Goal: Information Seeking & Learning: Understand process/instructions

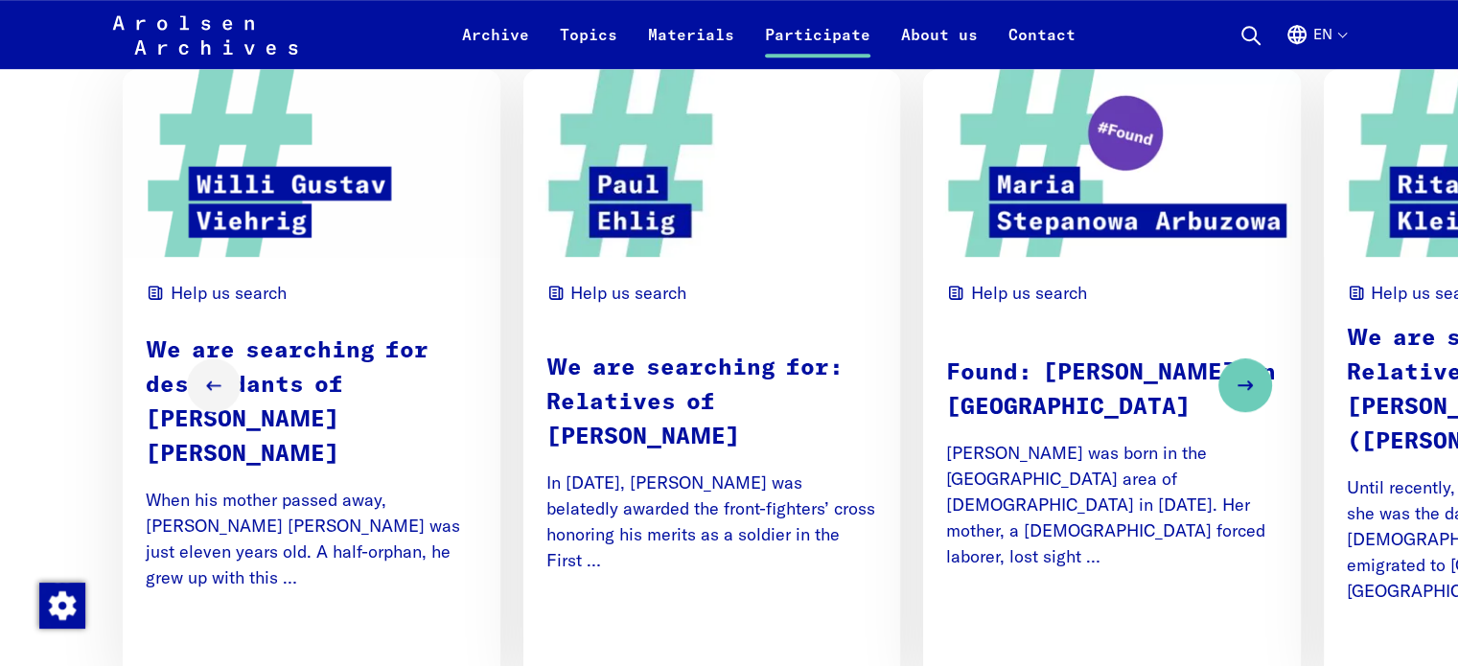
scroll to position [1223, 0]
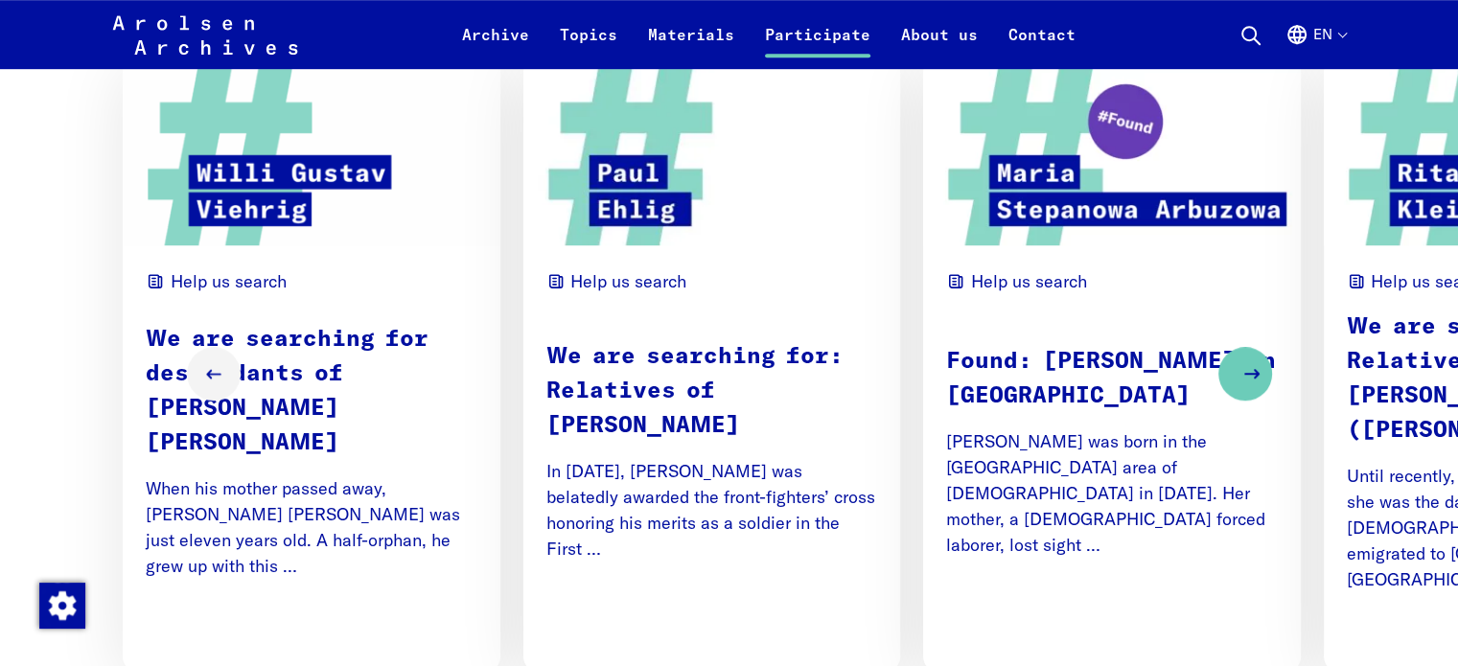
click at [1263, 362] on icon "Next slide" at bounding box center [1251, 373] width 23 height 23
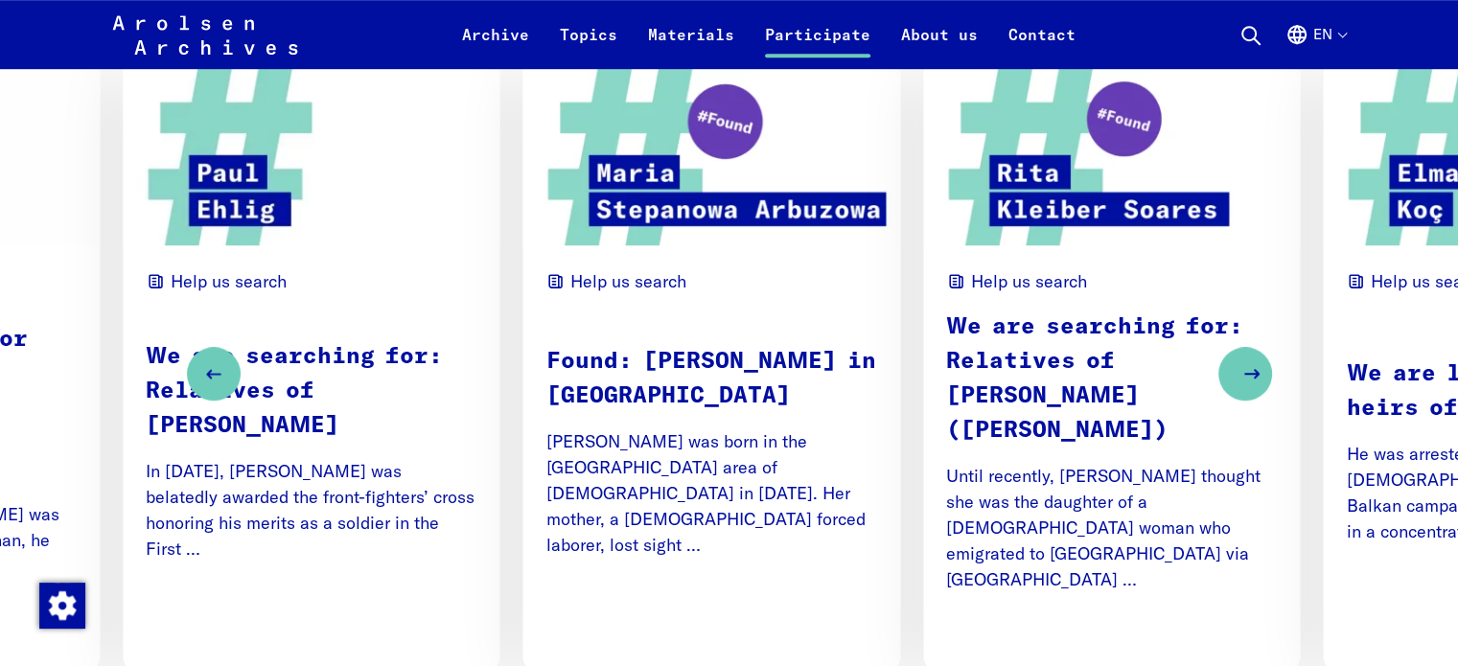
click at [1263, 362] on icon "Next slide" at bounding box center [1251, 373] width 23 height 23
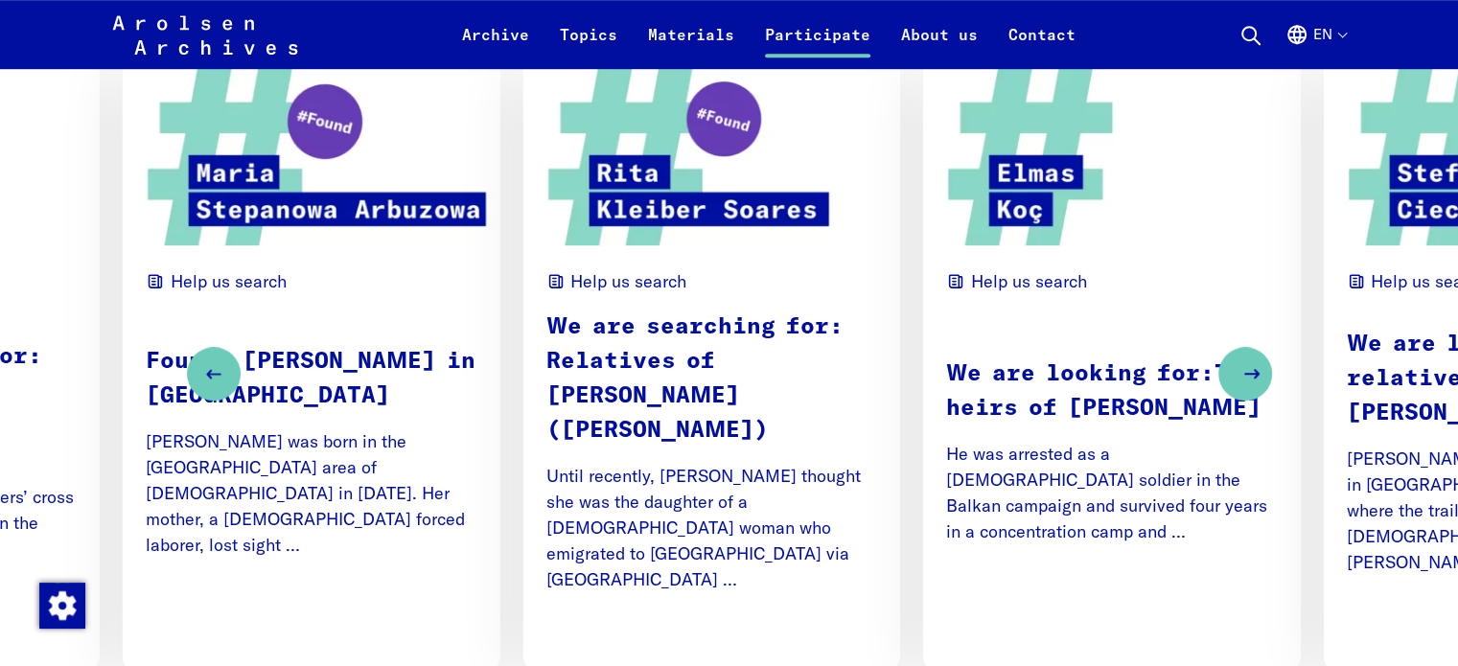
click at [1263, 362] on icon "Next slide" at bounding box center [1251, 373] width 23 height 23
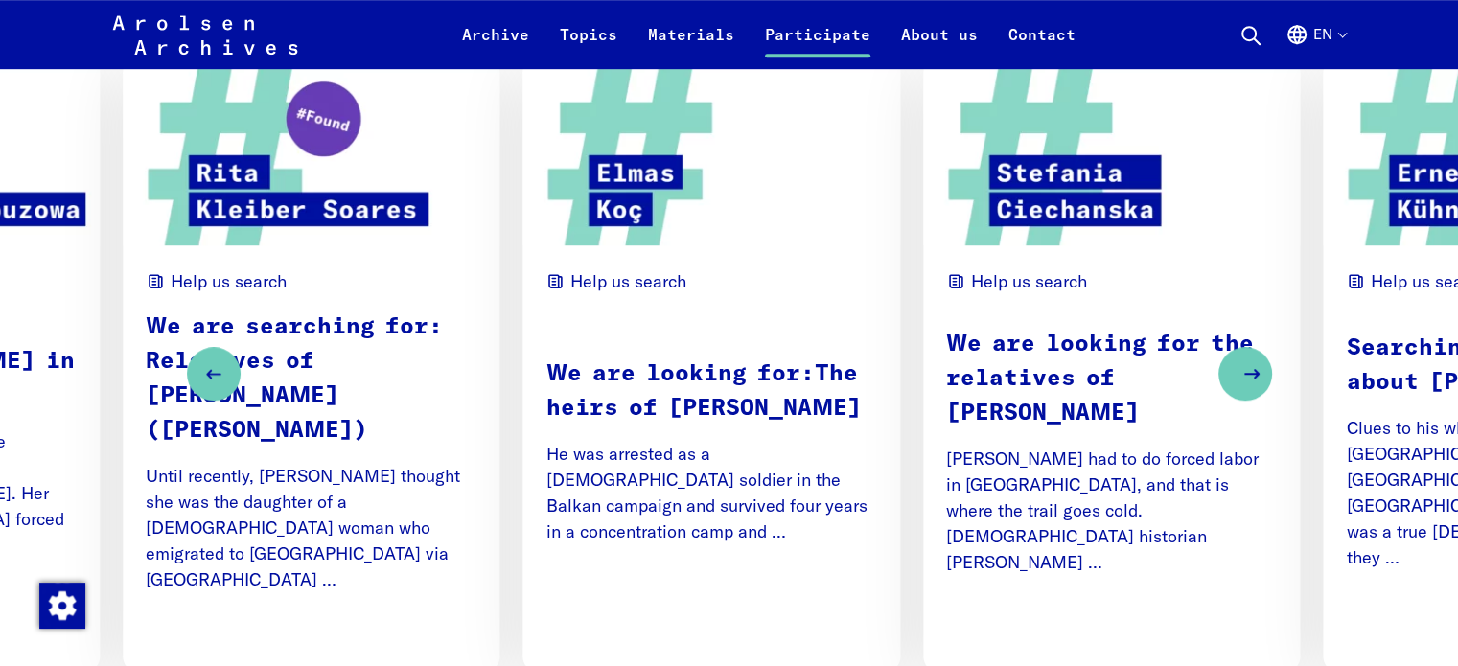
click at [1263, 362] on icon "Next slide" at bounding box center [1251, 373] width 23 height 23
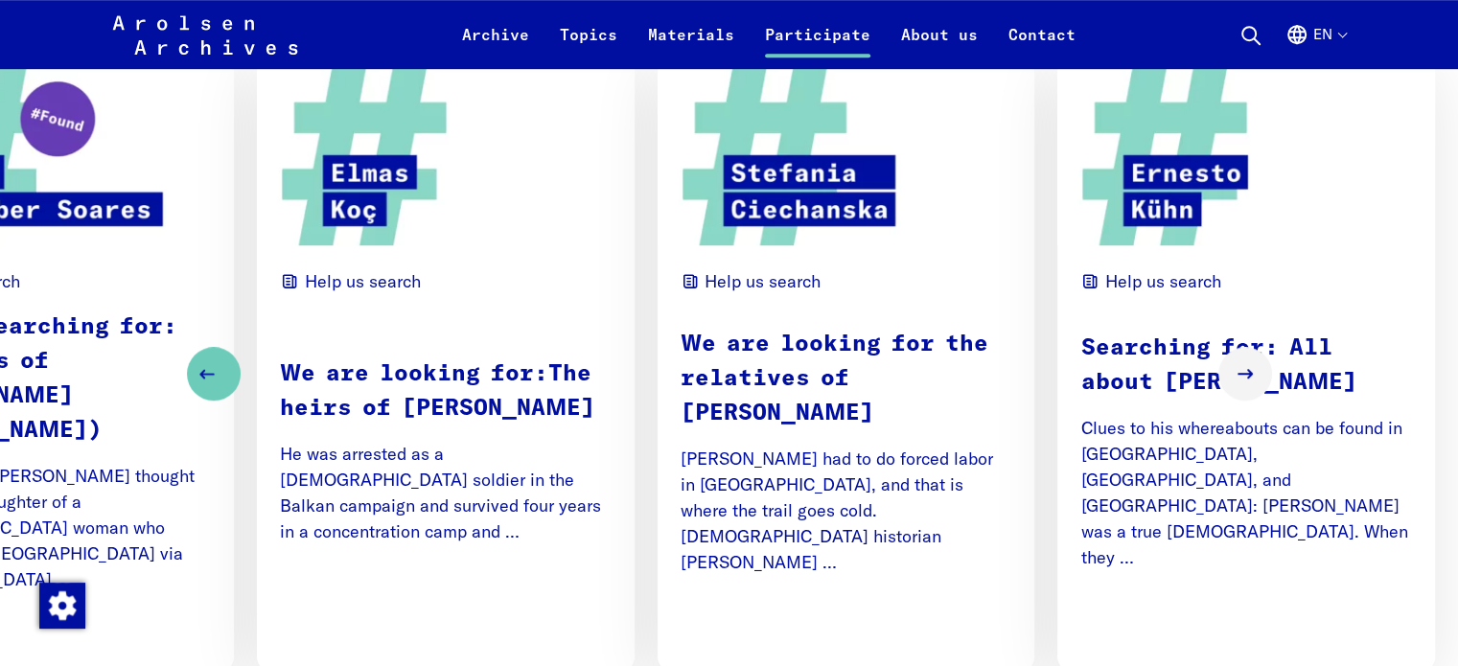
click at [187, 358] on button "Previous slide" at bounding box center [214, 374] width 54 height 54
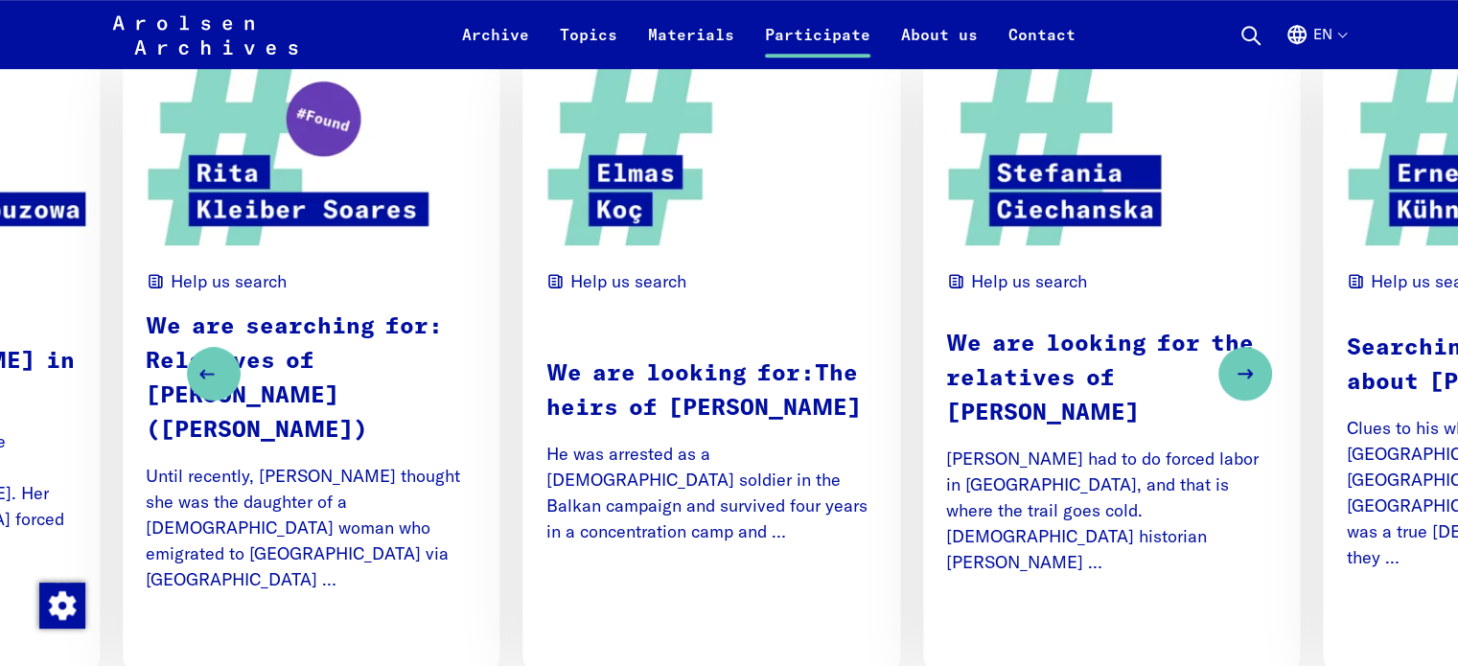
click at [187, 358] on button "Previous slide" at bounding box center [214, 374] width 54 height 54
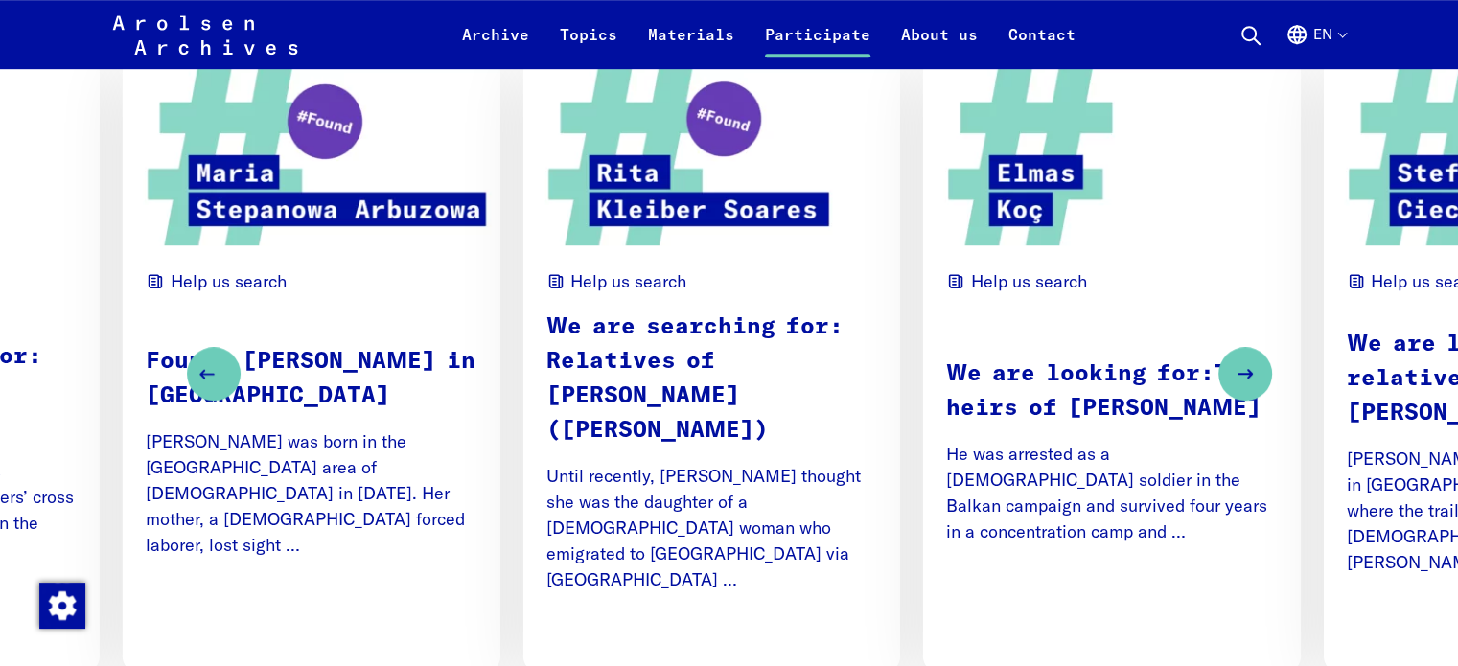
click at [187, 358] on button "Previous slide" at bounding box center [214, 374] width 54 height 54
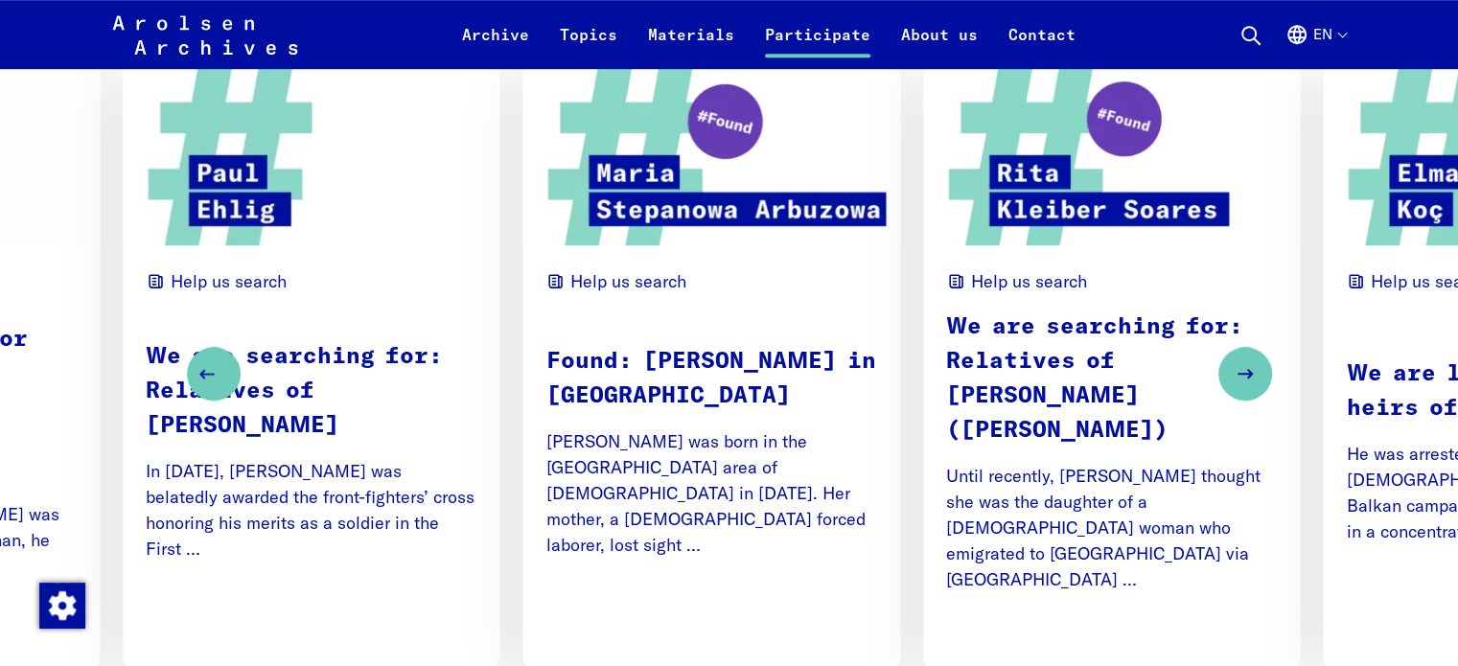
click at [187, 358] on button "Previous slide" at bounding box center [214, 374] width 54 height 54
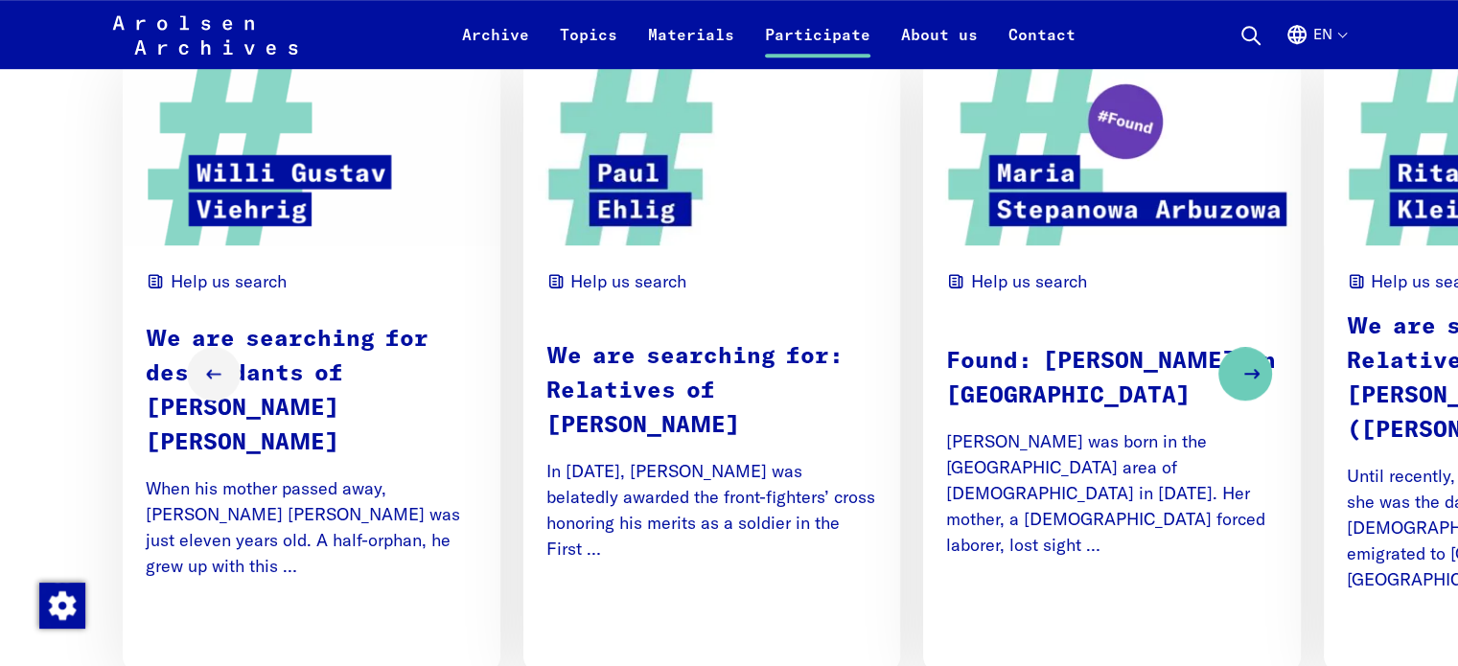
click at [1272, 367] on button "Next slide" at bounding box center [1245, 374] width 54 height 54
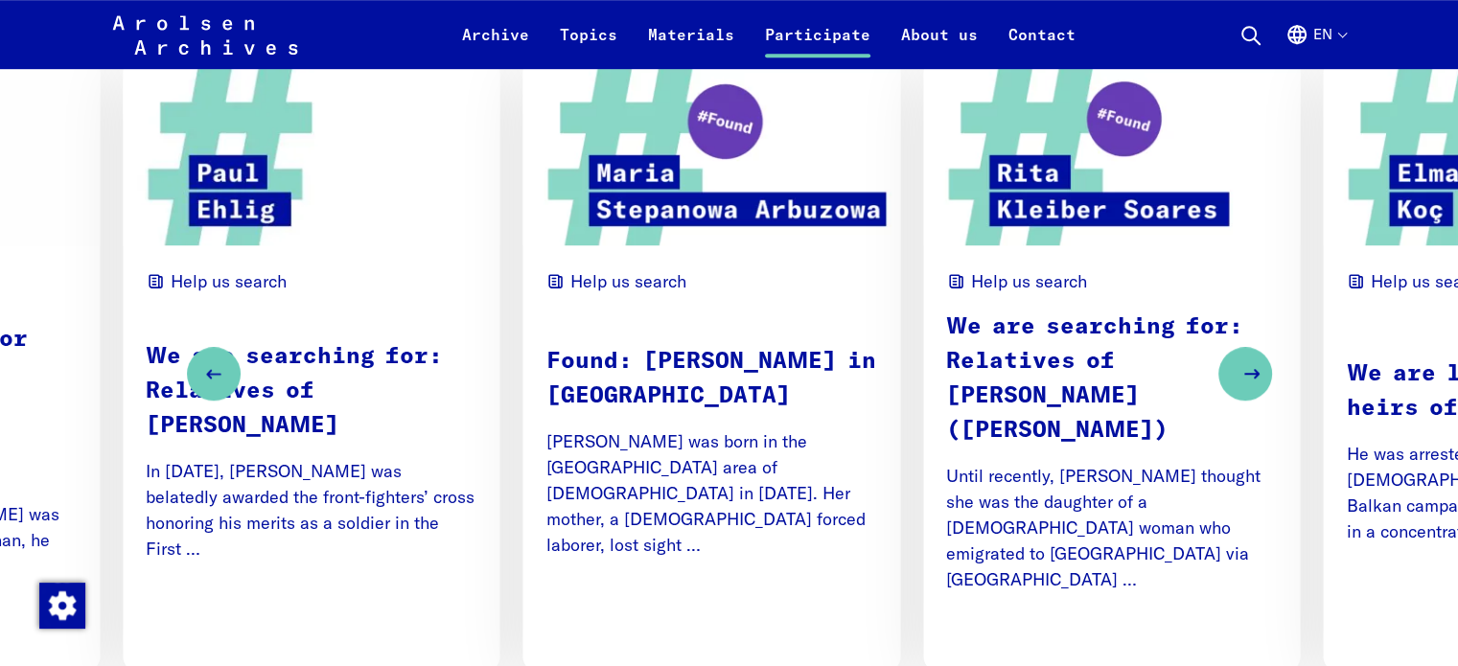
click at [1272, 367] on button "Next slide" at bounding box center [1245, 374] width 54 height 54
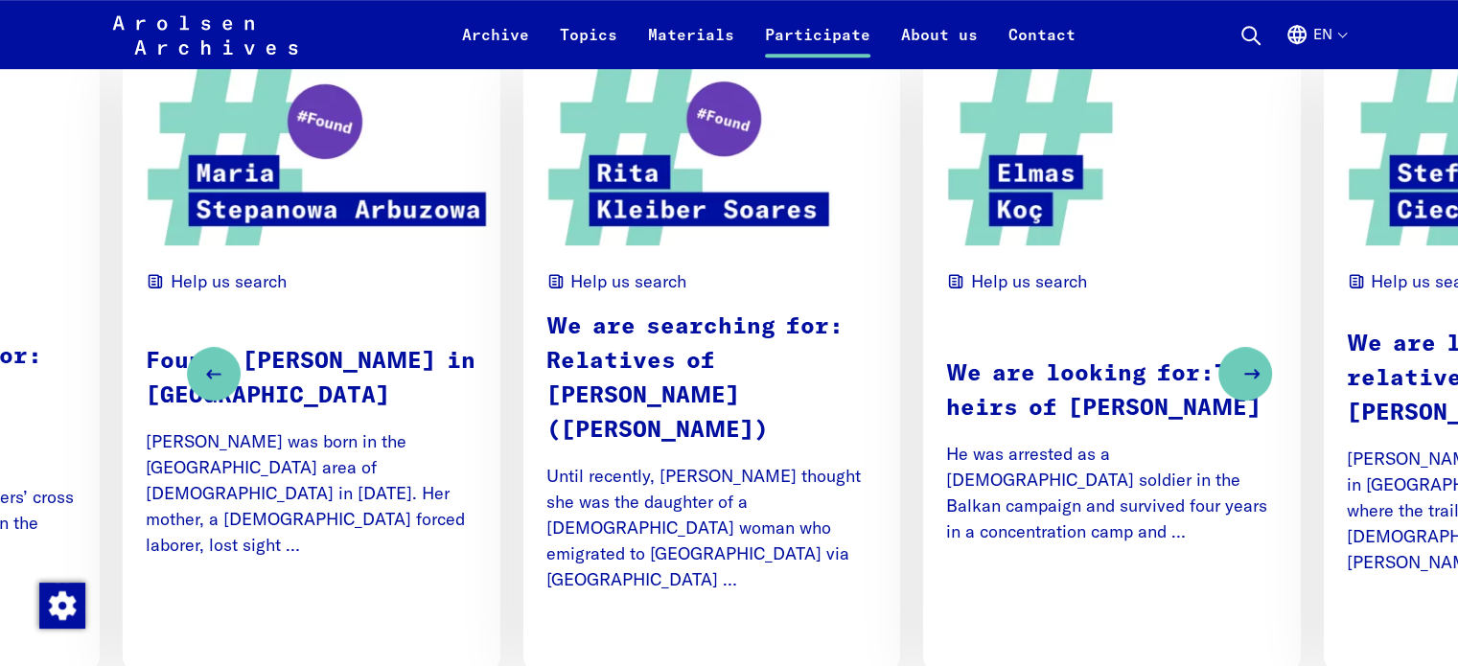
click at [1272, 367] on button "Next slide" at bounding box center [1245, 374] width 54 height 54
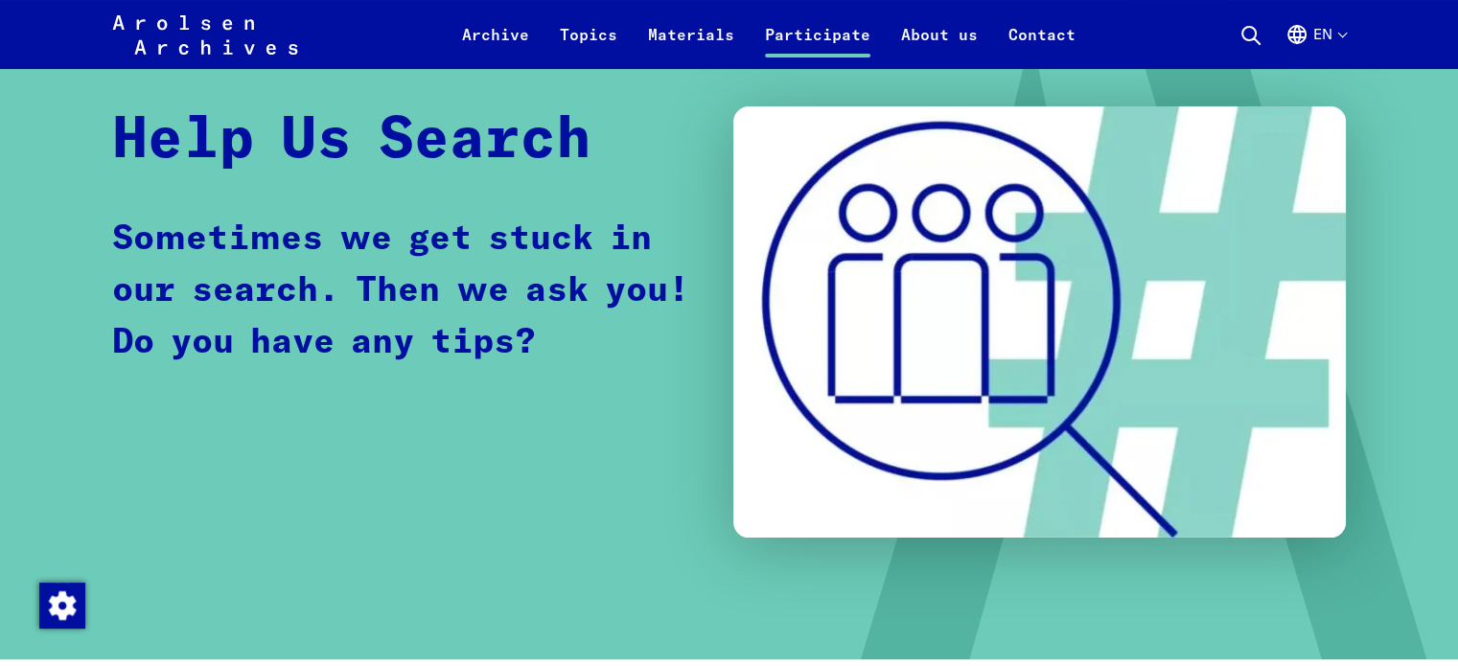
scroll to position [55, 0]
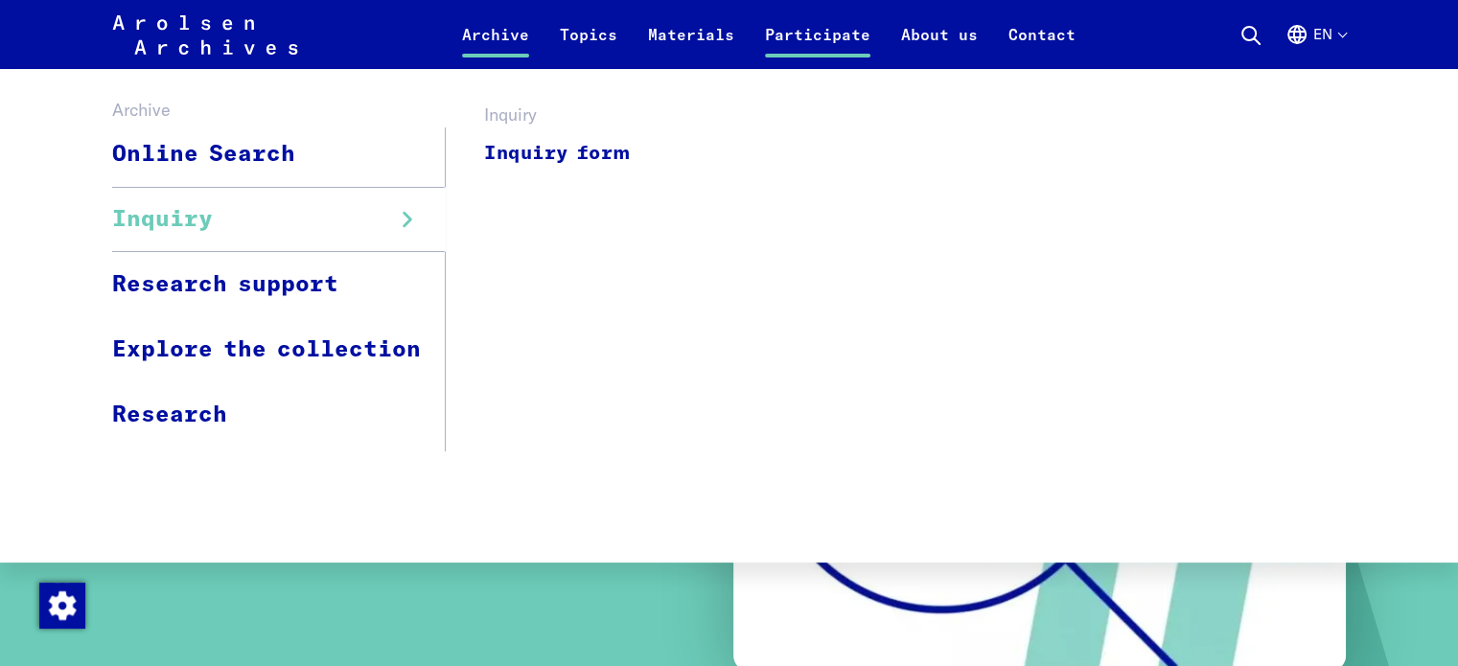
click at [261, 212] on link "Inquiry" at bounding box center [279, 219] width 334 height 65
